Goal: Task Accomplishment & Management: Manage account settings

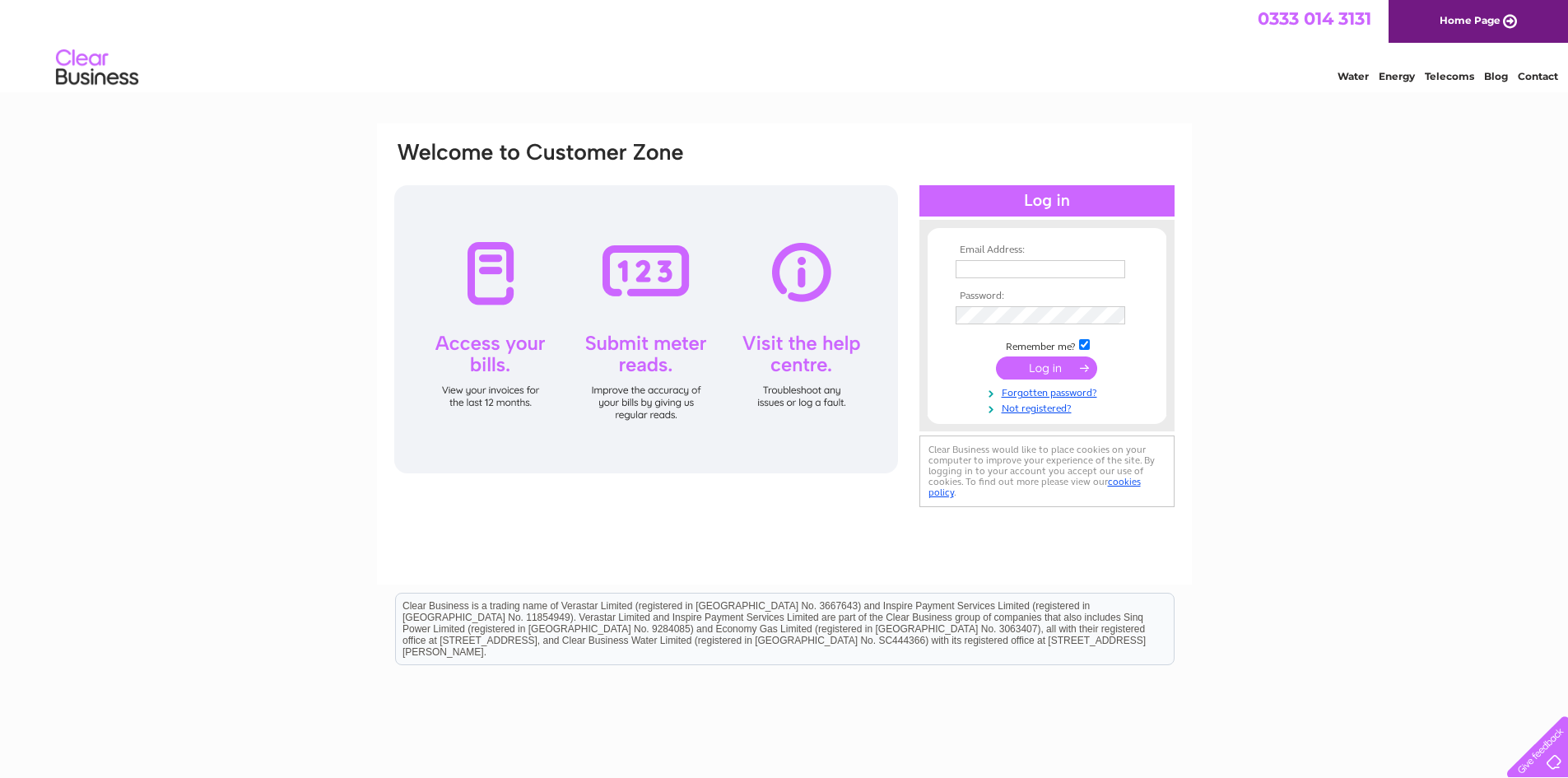
type input "[EMAIL_ADDRESS][DOMAIN_NAME]"
click at [1040, 362] on input "submit" at bounding box center [1046, 368] width 101 height 23
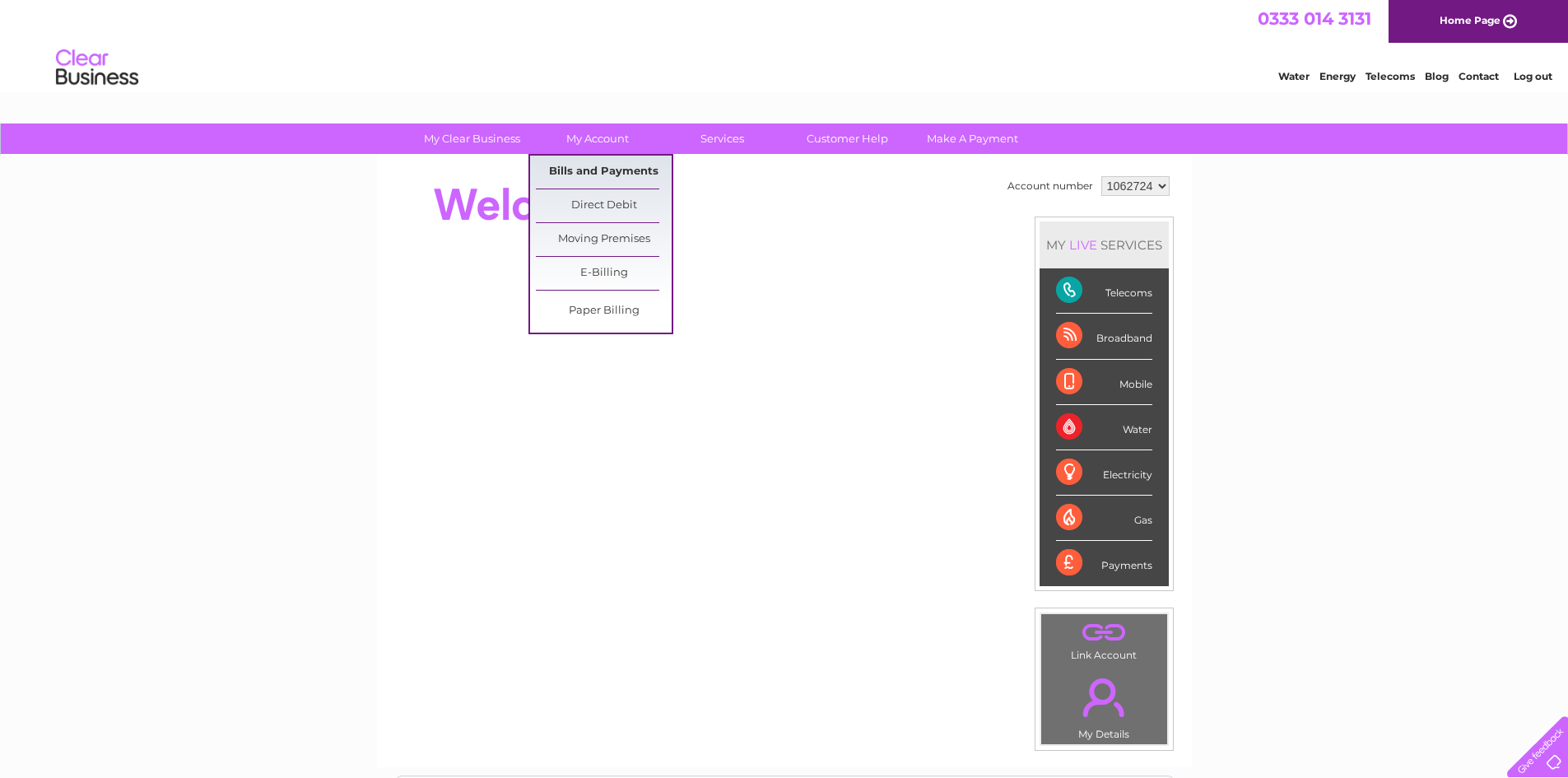
click at [601, 171] on link "Bills and Payments" at bounding box center [604, 172] width 136 height 33
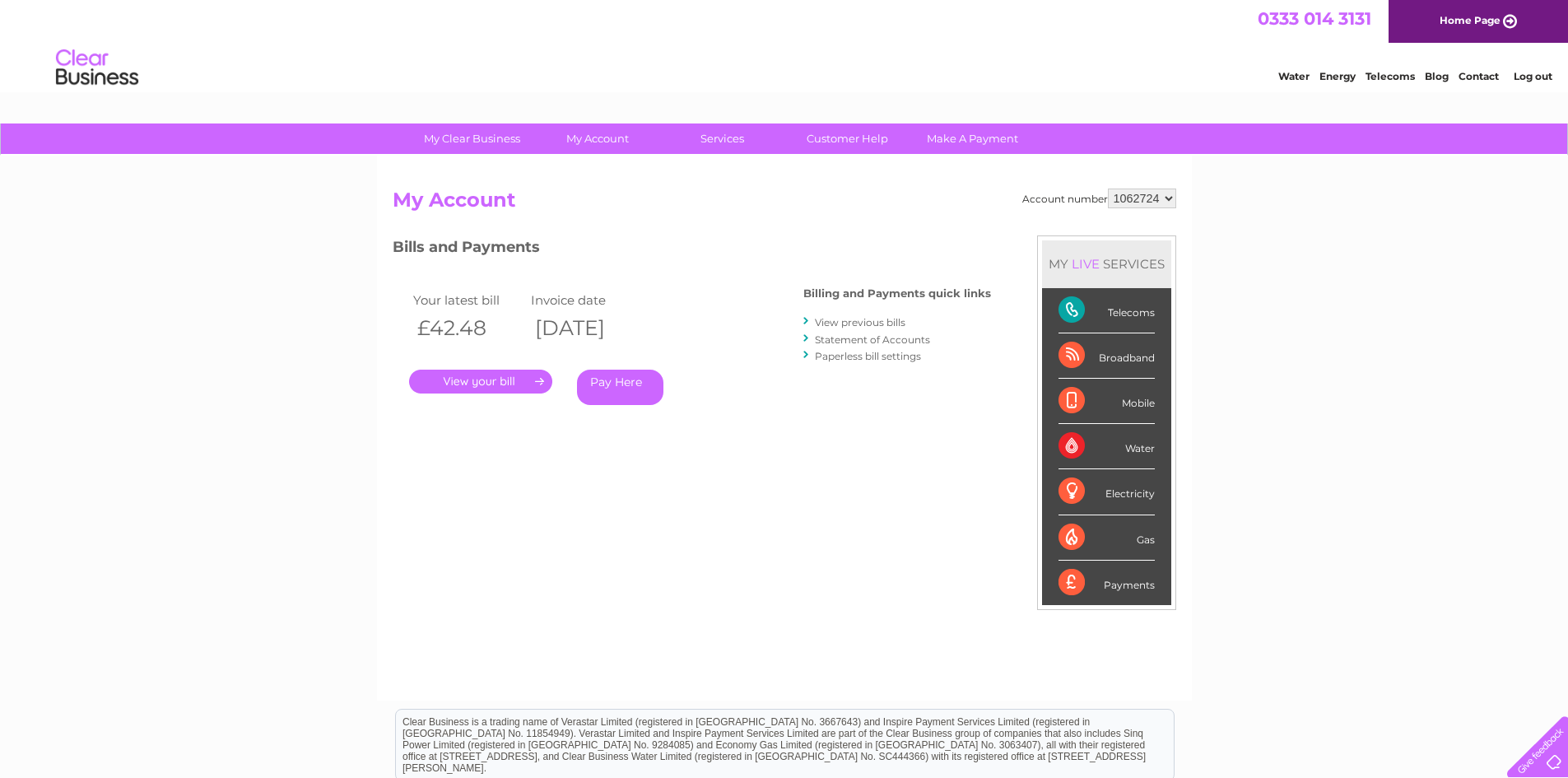
click at [483, 381] on link "." at bounding box center [480, 381] width 143 height 24
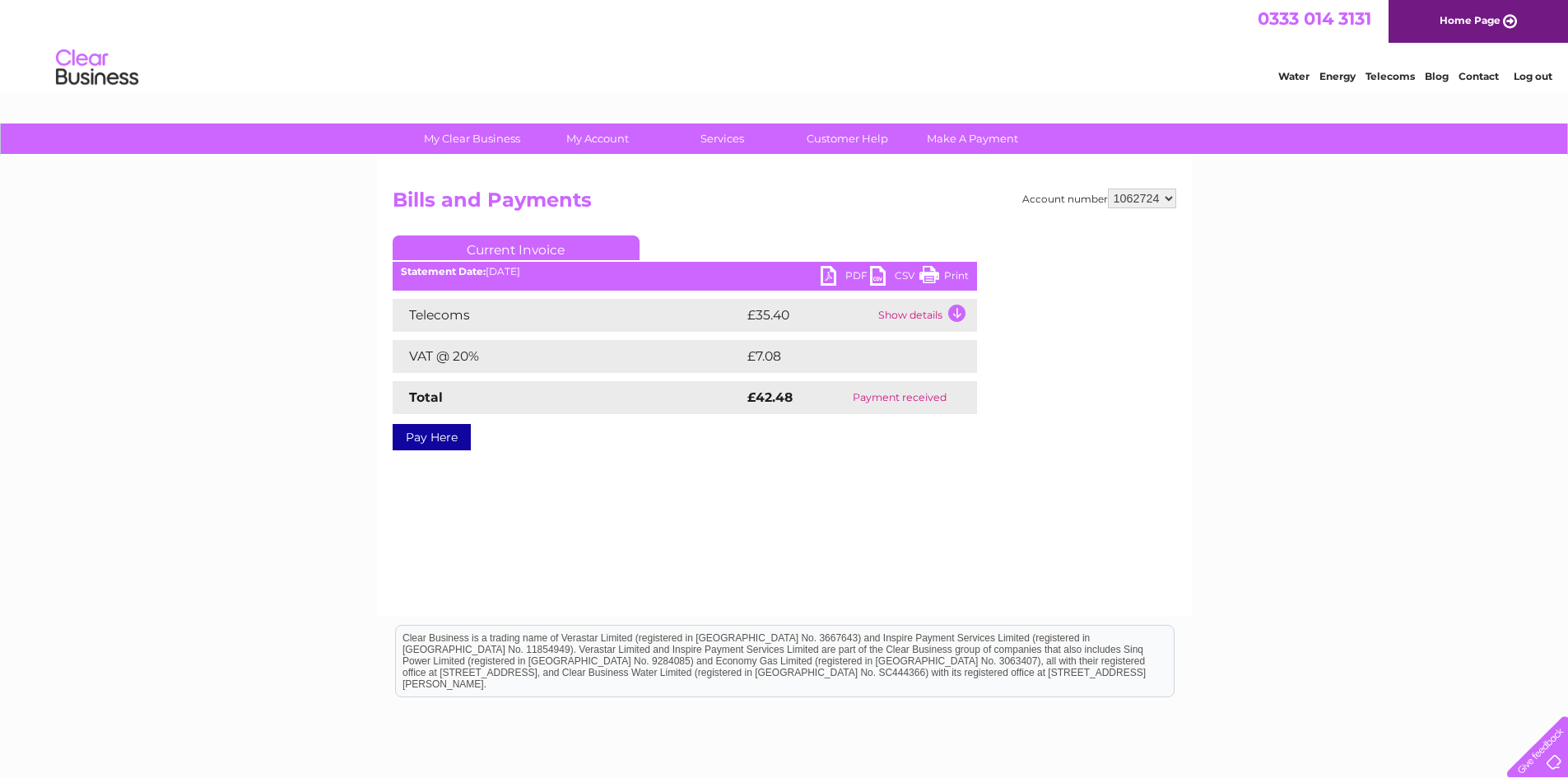
click at [824, 276] on link "PDF" at bounding box center [846, 278] width 50 height 24
click at [1545, 80] on link "Log out" at bounding box center [1532, 76] width 38 height 12
